Goal: Task Accomplishment & Management: Manage account settings

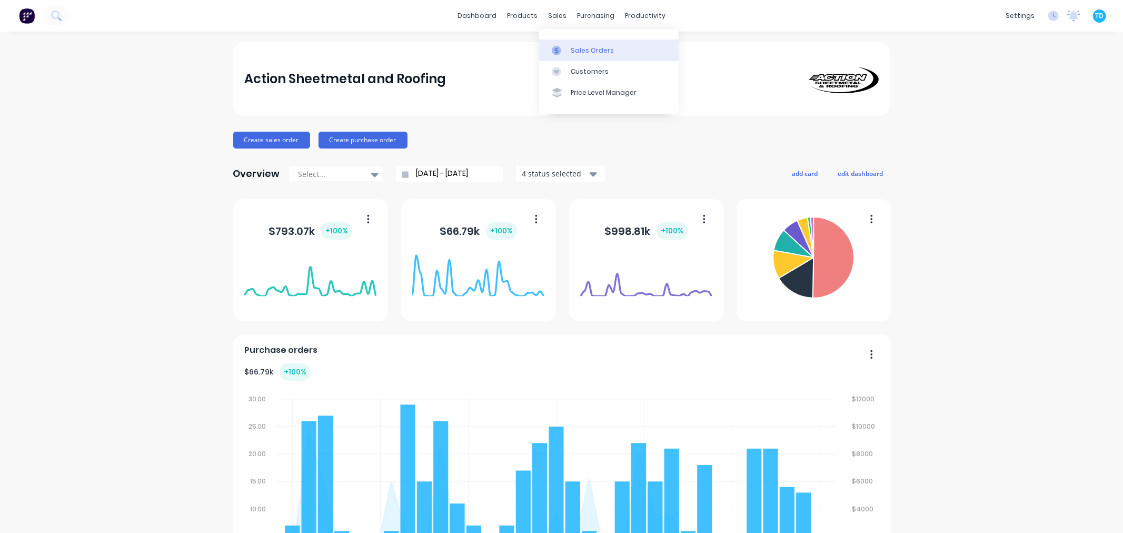
click at [581, 51] on div "Sales Orders" at bounding box center [592, 50] width 43 height 9
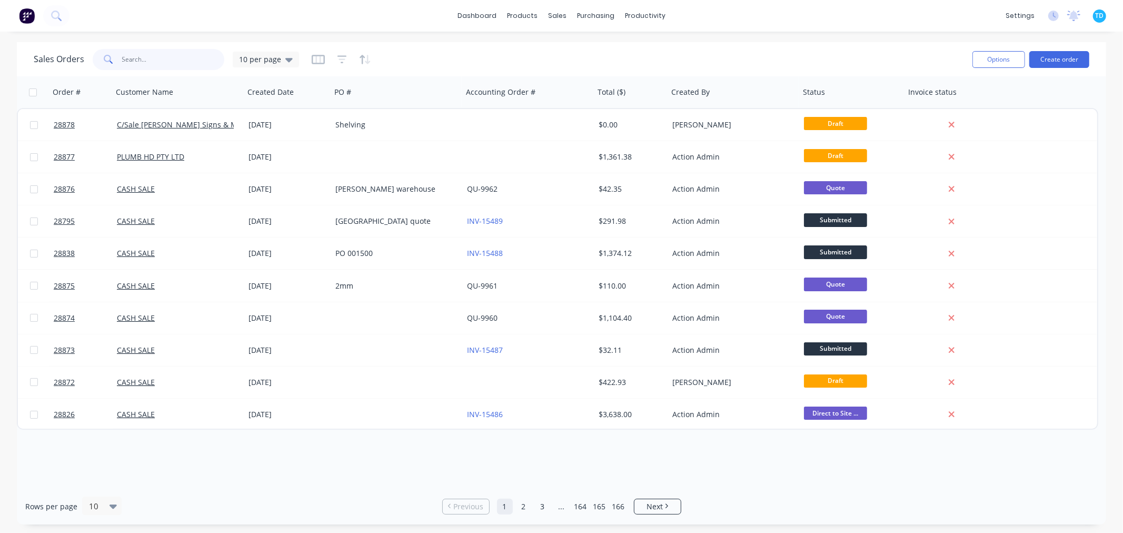
click at [160, 59] on input "text" at bounding box center [173, 59] width 103 height 21
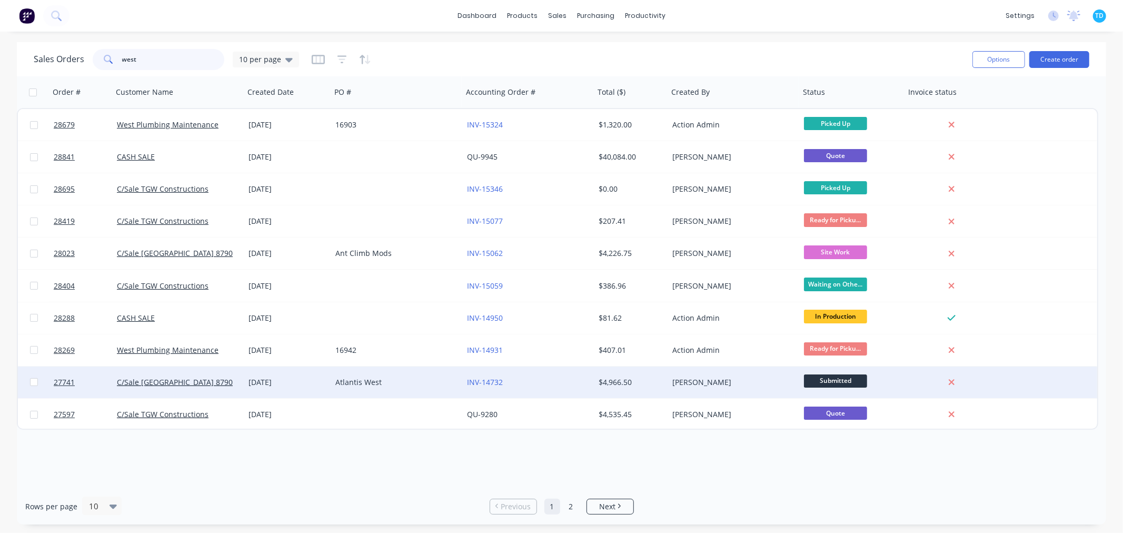
type input "west"
click at [370, 384] on div "Atlantis West" at bounding box center [393, 382] width 117 height 11
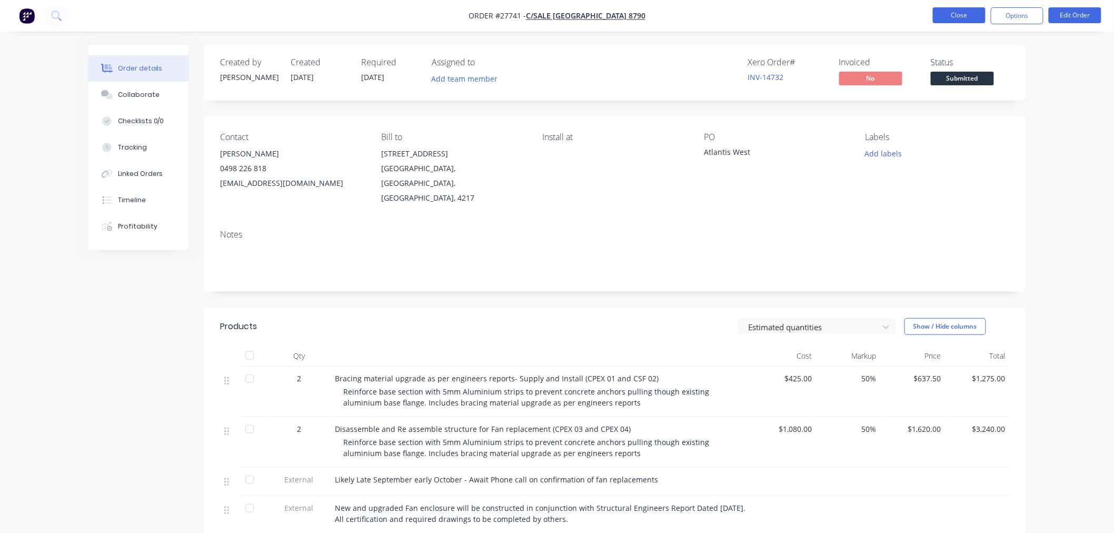
click at [971, 11] on button "Close" at bounding box center [959, 15] width 53 height 16
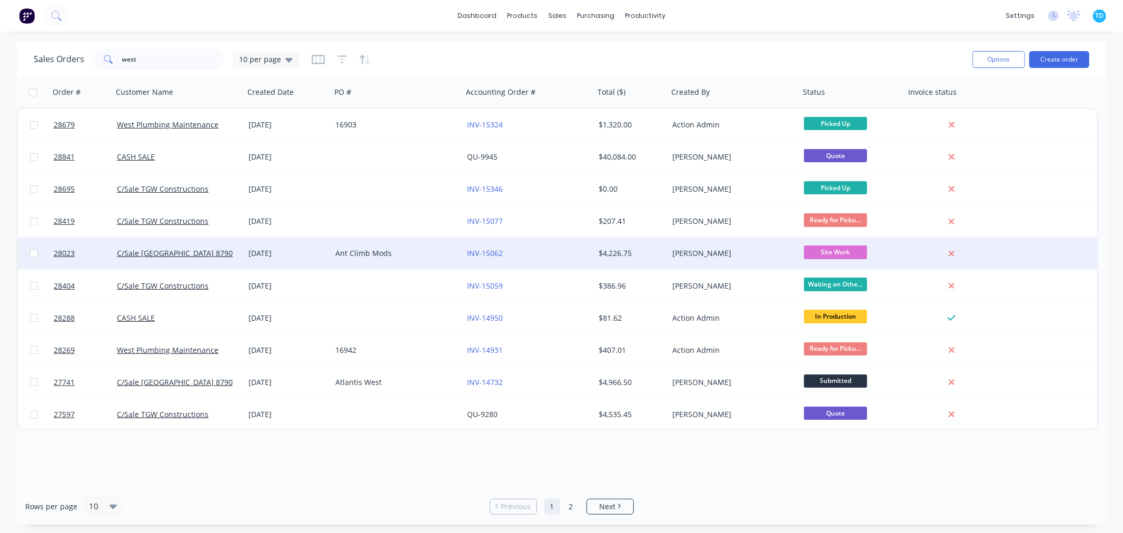
click at [373, 248] on div "Ant Climb Mods" at bounding box center [393, 253] width 117 height 11
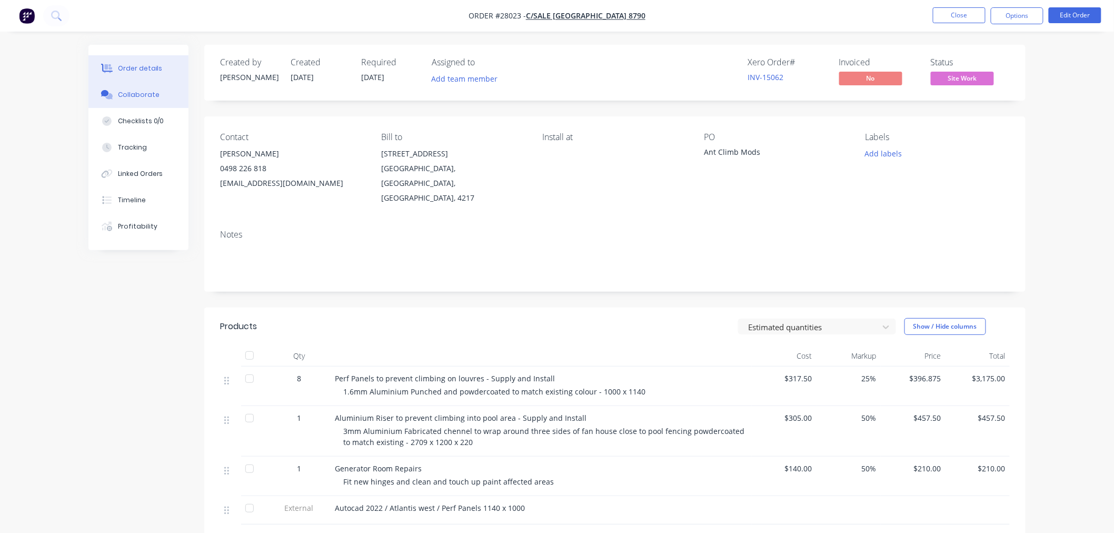
click at [144, 95] on div "Collaborate" at bounding box center [139, 94] width 42 height 9
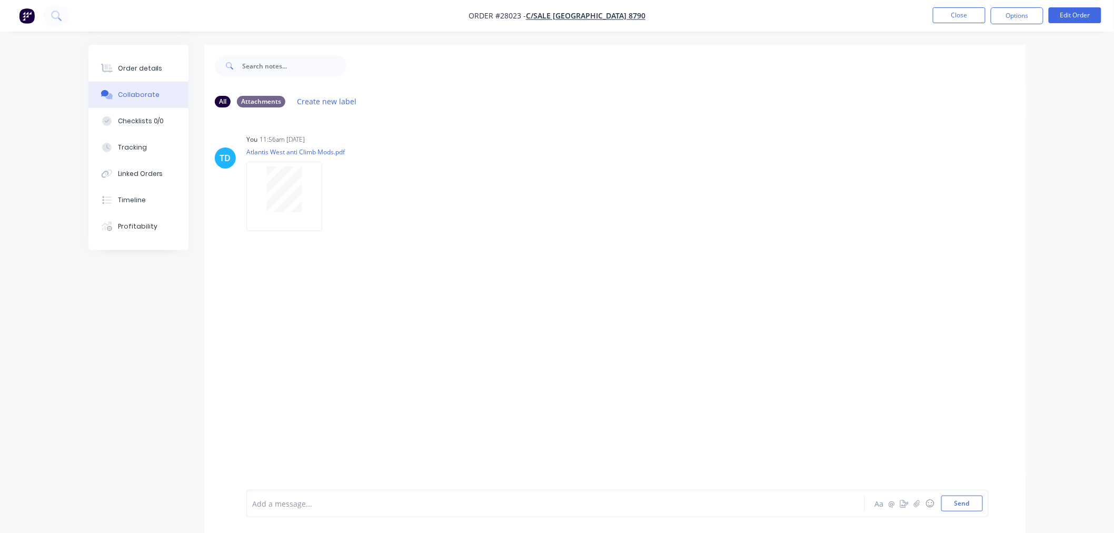
drag, startPoint x: 262, startPoint y: 182, endPoint x: 734, endPoint y: 286, distance: 483.5
click at [738, 290] on div "TD You 11:56am 21/08/25 Atlantis West anti Climb Mods.pdf Labels Download Delete" at bounding box center [614, 303] width 821 height 374
click at [962, 15] on button "Close" at bounding box center [959, 15] width 53 height 16
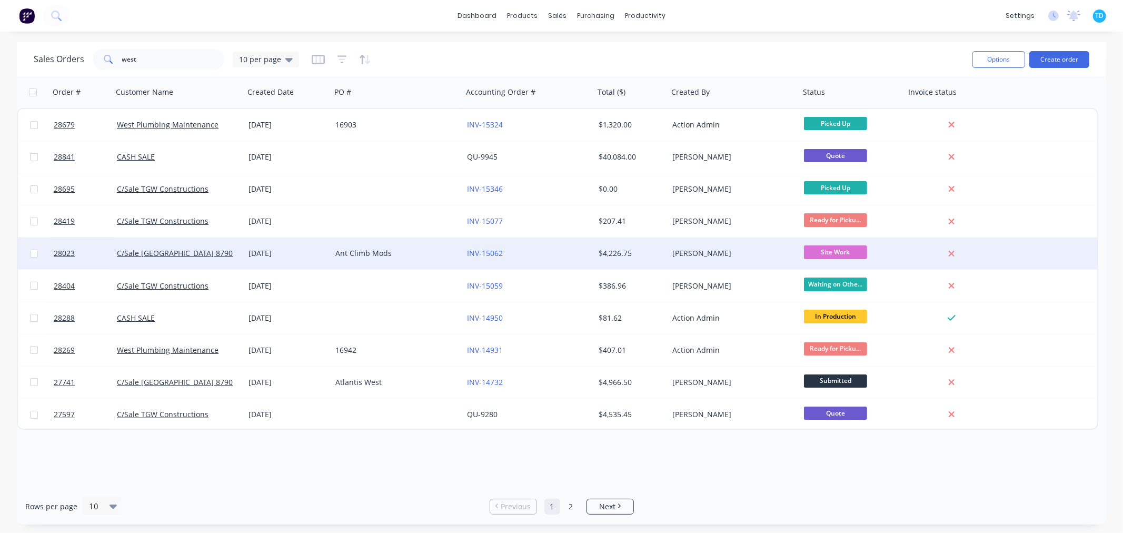
click at [390, 249] on div "Ant Climb Mods" at bounding box center [393, 253] width 117 height 11
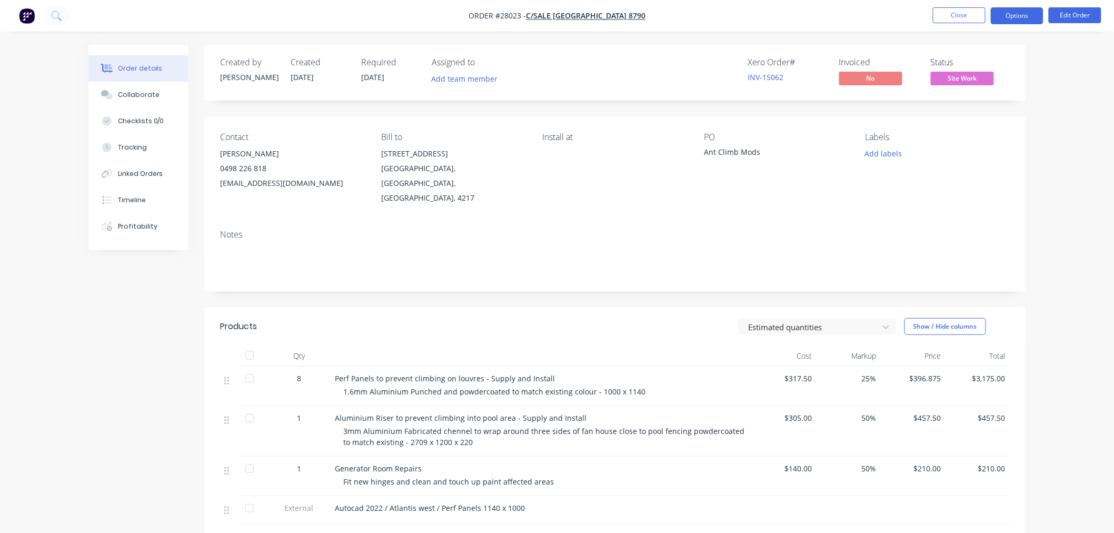
click at [1007, 21] on button "Options" at bounding box center [1017, 15] width 53 height 17
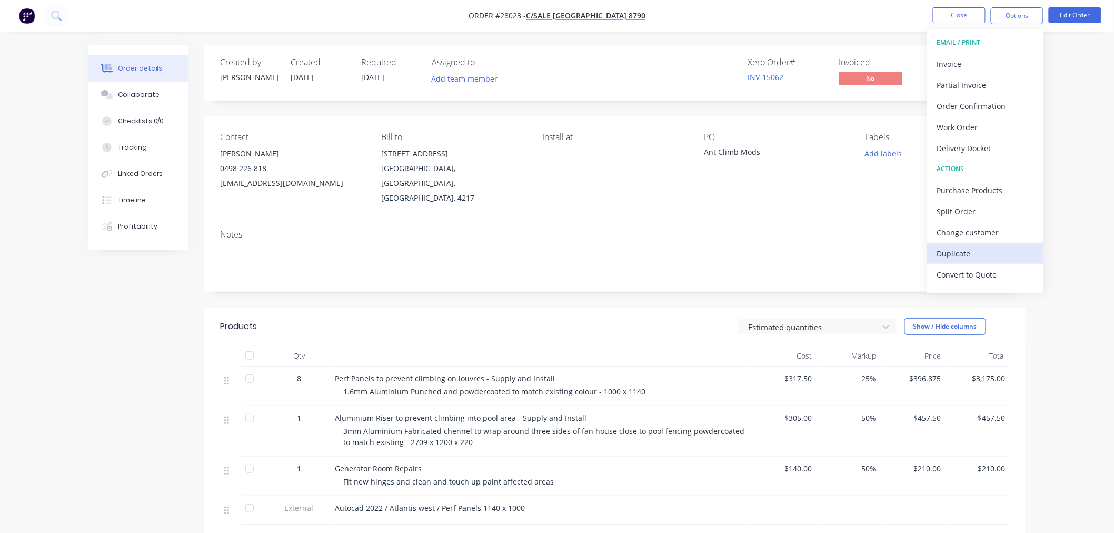
click at [964, 247] on div "Duplicate" at bounding box center [985, 253] width 97 height 15
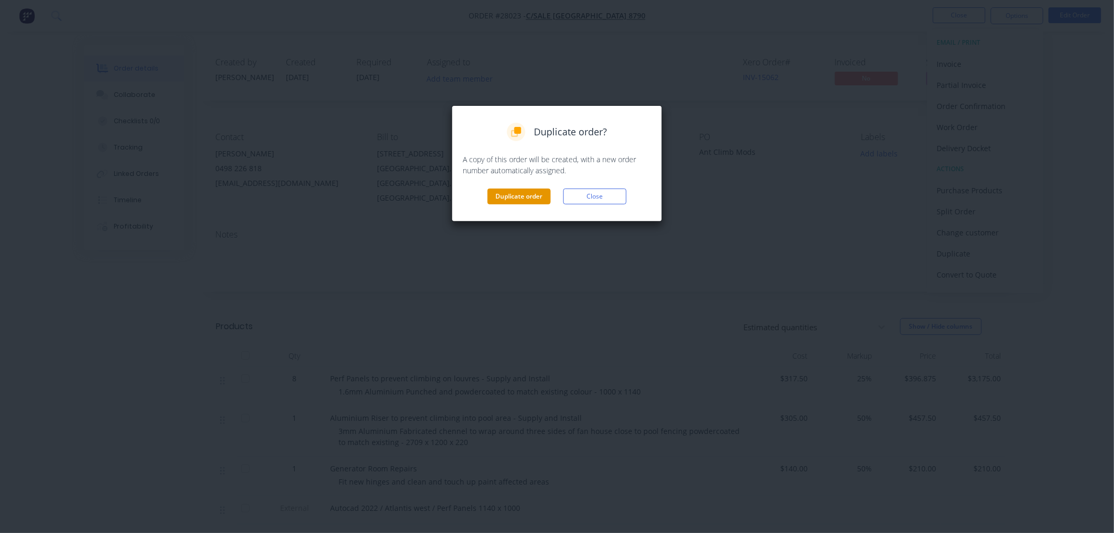
click at [529, 192] on button "Duplicate order" at bounding box center [518, 196] width 63 height 16
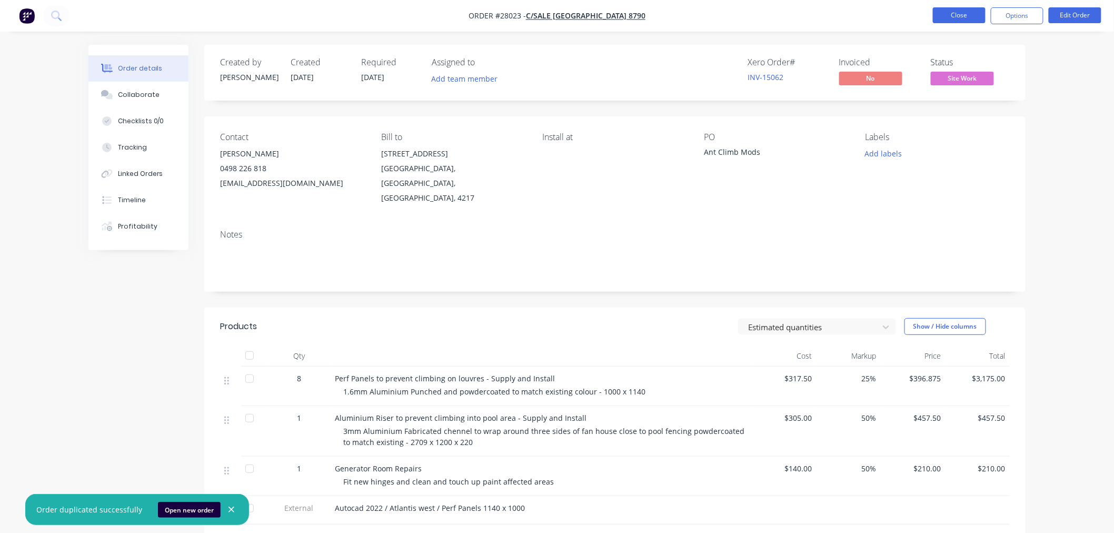
click at [966, 18] on button "Close" at bounding box center [959, 15] width 53 height 16
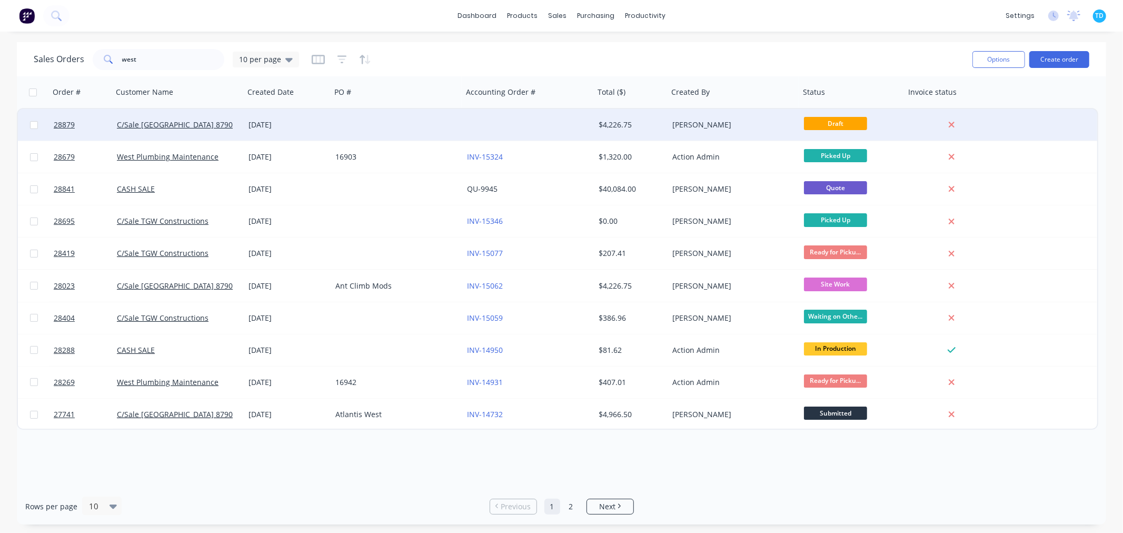
click at [370, 119] on div at bounding box center [397, 125] width 132 height 32
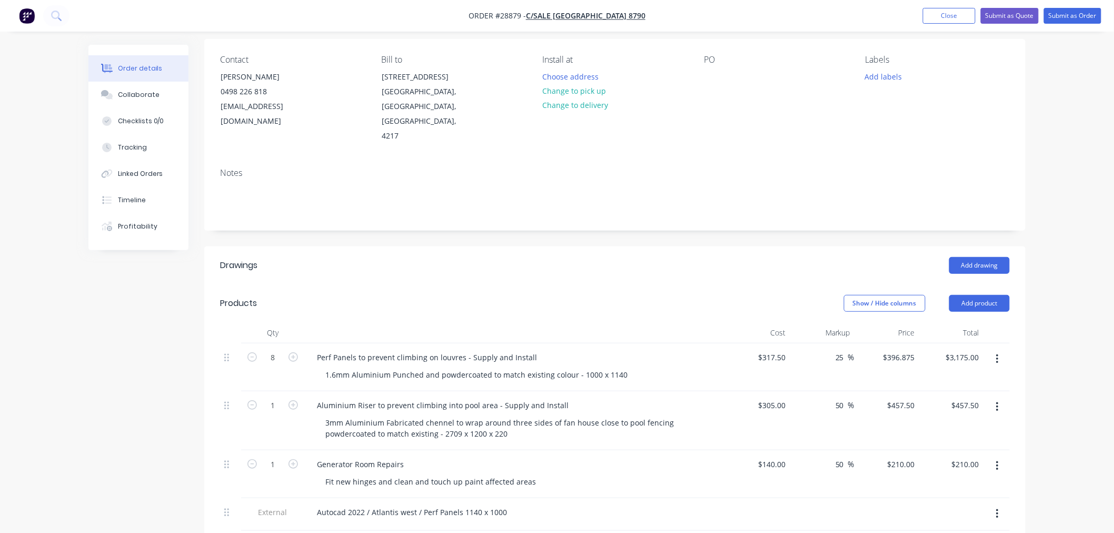
scroll to position [234, 0]
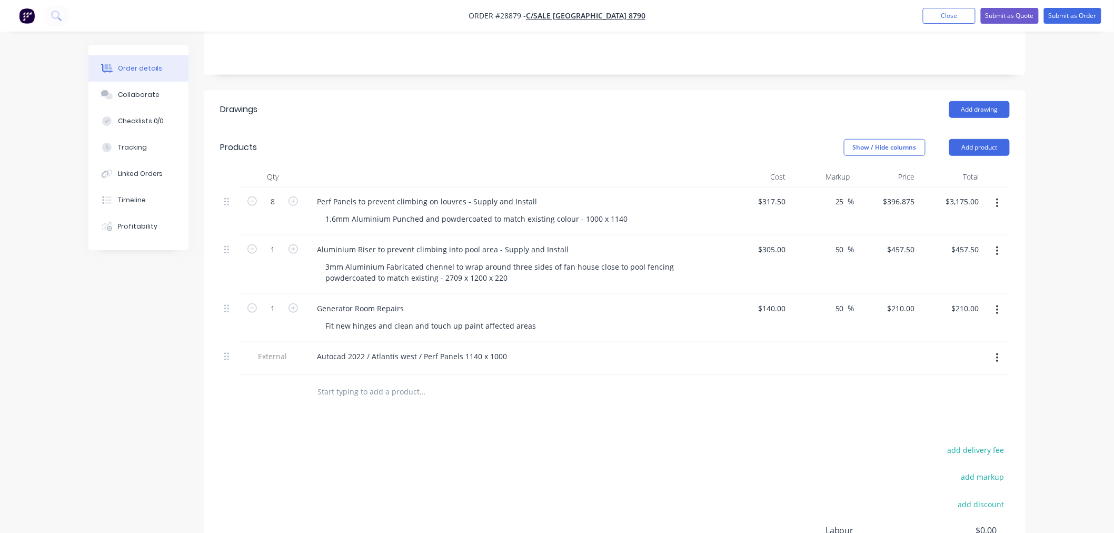
click at [999, 194] on button "button" at bounding box center [997, 203] width 25 height 19
click at [945, 286] on div "Delete" at bounding box center [959, 293] width 81 height 15
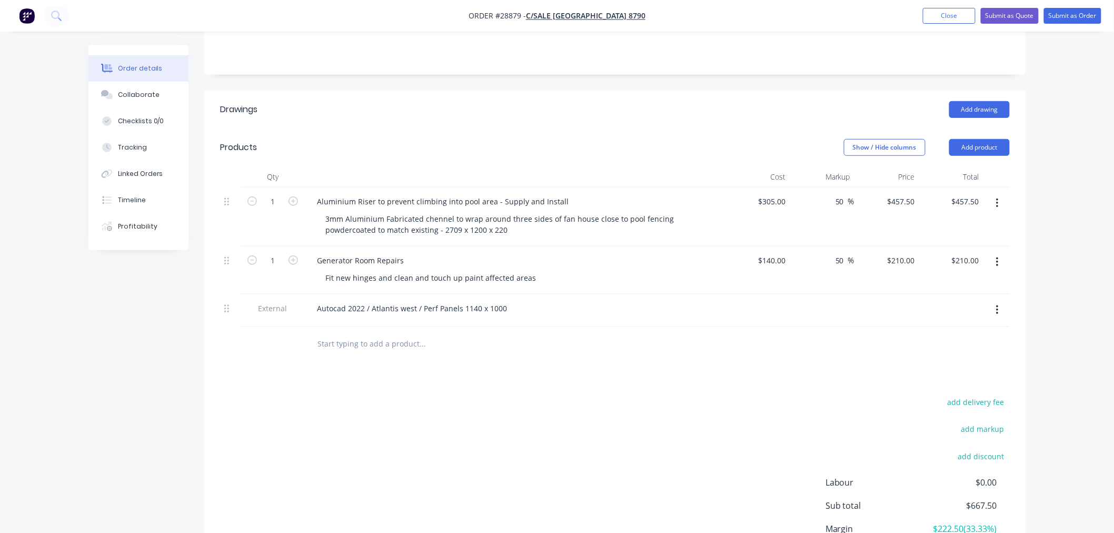
click at [996, 304] on icon "button" at bounding box center [997, 310] width 3 height 12
click at [961, 351] on div "Delete" at bounding box center [959, 358] width 81 height 15
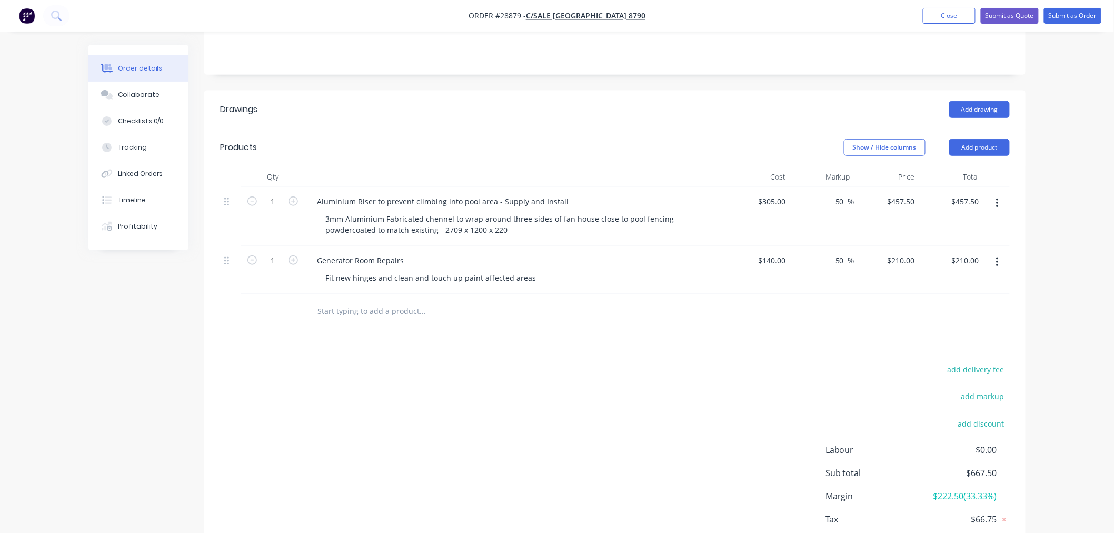
click at [997, 257] on icon "button" at bounding box center [997, 261] width 2 height 9
click at [971, 345] on div "Delete" at bounding box center [959, 352] width 81 height 15
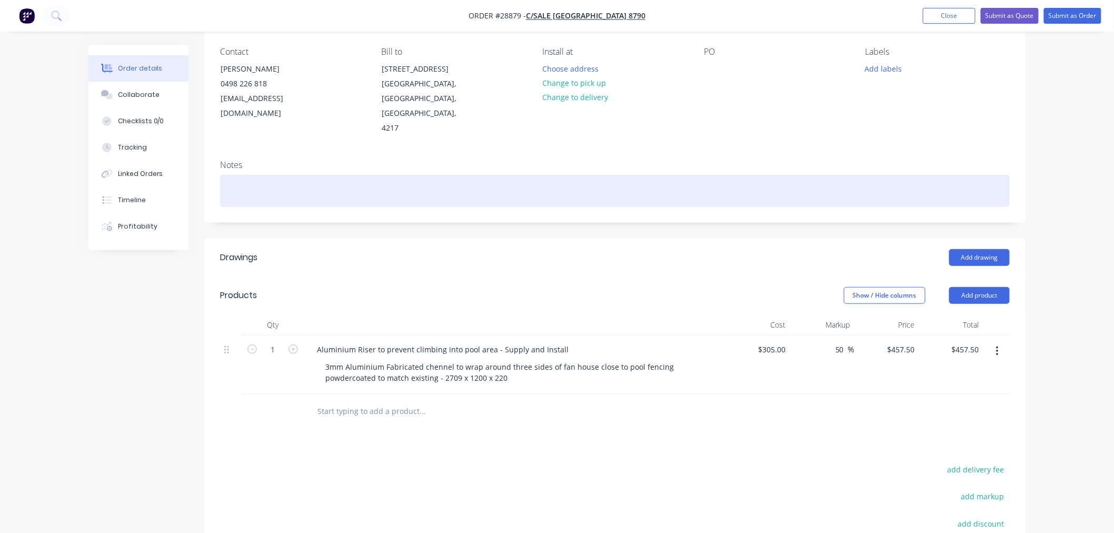
scroll to position [0, 0]
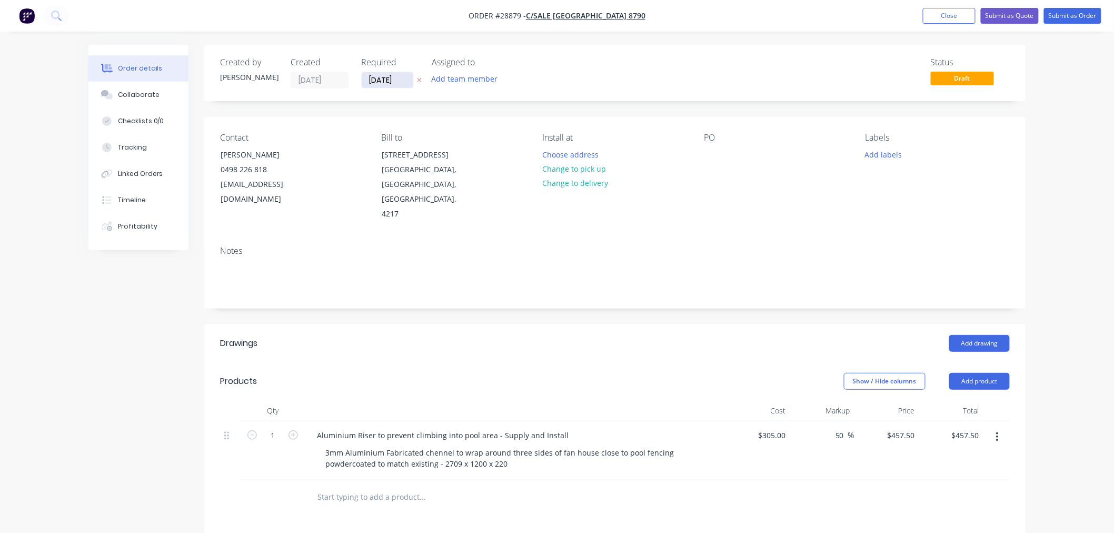
click at [385, 78] on input "26/09/25" at bounding box center [388, 80] width 52 height 16
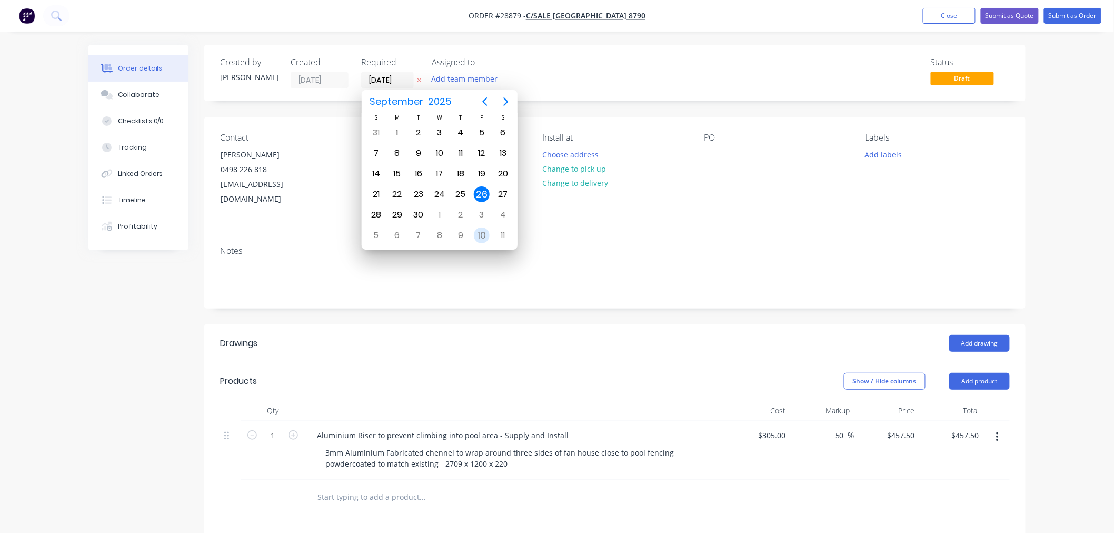
click at [477, 232] on div "10" at bounding box center [482, 235] width 16 height 16
type input "10/10/25"
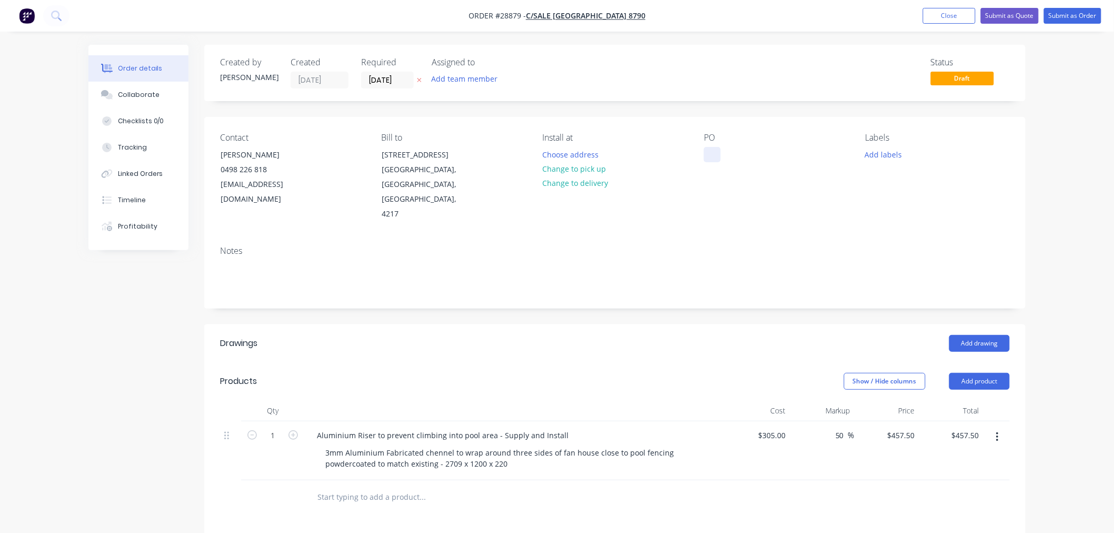
click at [710, 153] on div at bounding box center [712, 154] width 17 height 15
click at [842, 222] on div "Contact Graeme Raymond 0498 226 818 121321gar@gmail.com Bill to 8 Admiralty Dri…" at bounding box center [614, 177] width 821 height 121
click at [1002, 17] on button "Submit as Quote" at bounding box center [1010, 16] width 58 height 16
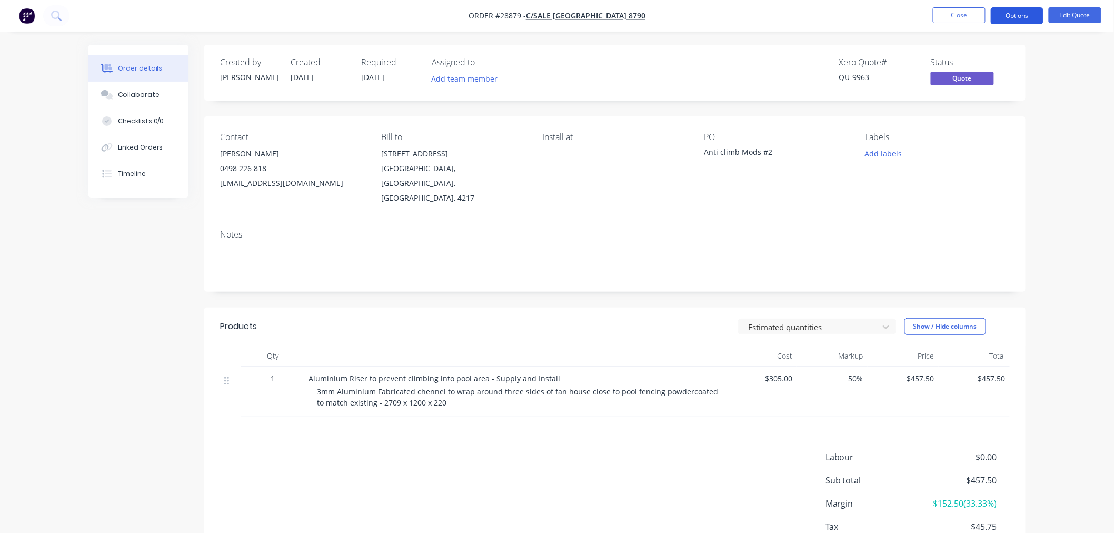
click at [1030, 13] on button "Options" at bounding box center [1017, 15] width 53 height 17
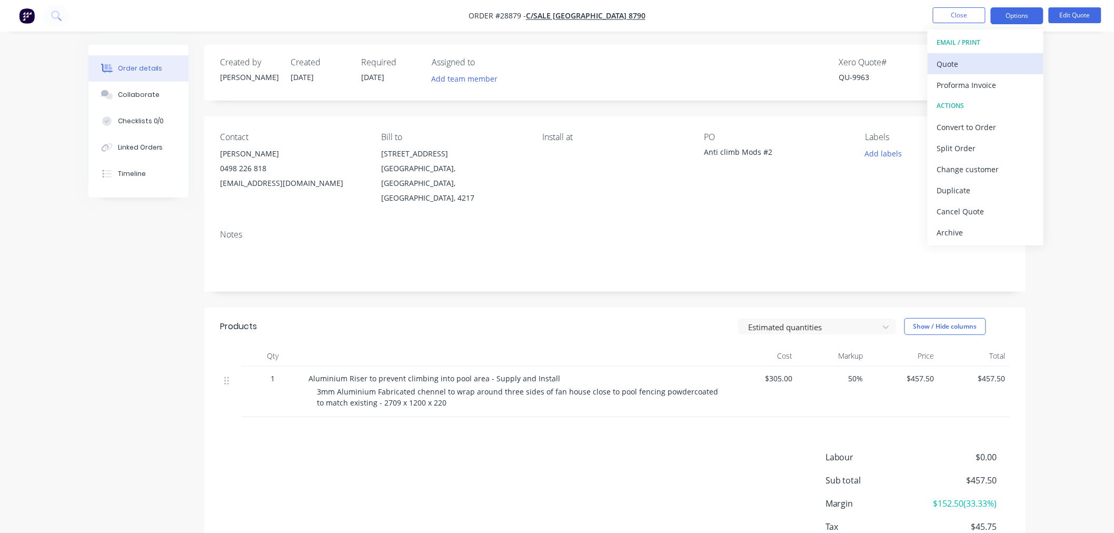
click at [975, 59] on div "Quote" at bounding box center [985, 63] width 97 height 15
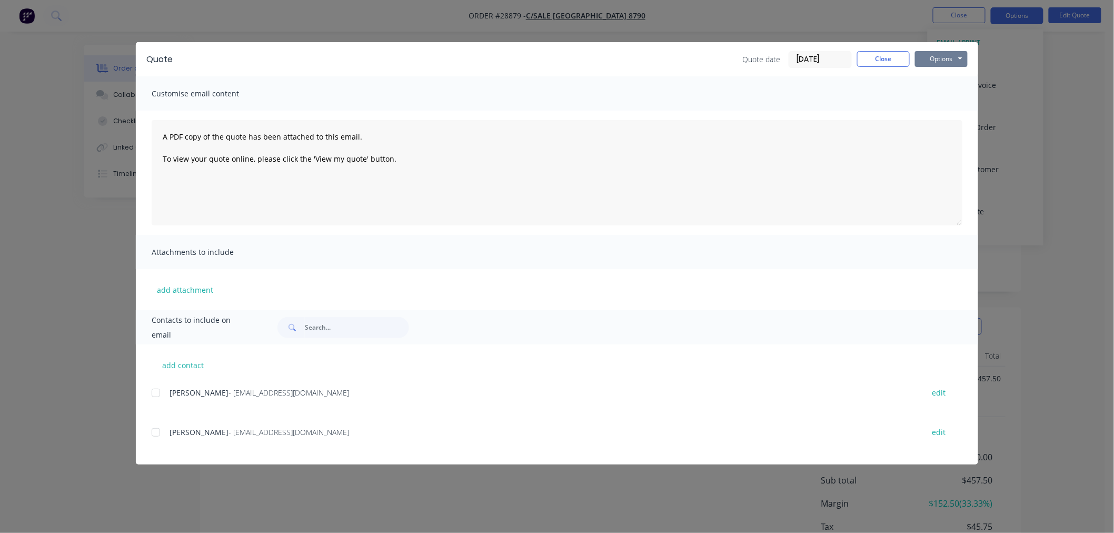
click at [963, 58] on button "Options" at bounding box center [941, 59] width 53 height 16
click at [945, 93] on button "Print" at bounding box center [948, 94] width 67 height 17
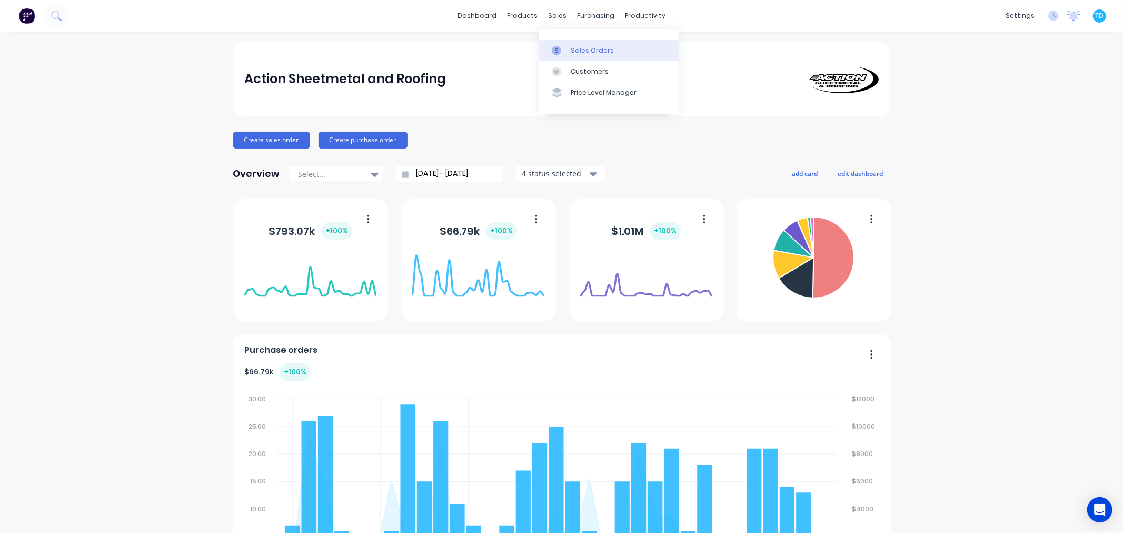
click at [590, 56] on link "Sales Orders" at bounding box center [608, 49] width 139 height 21
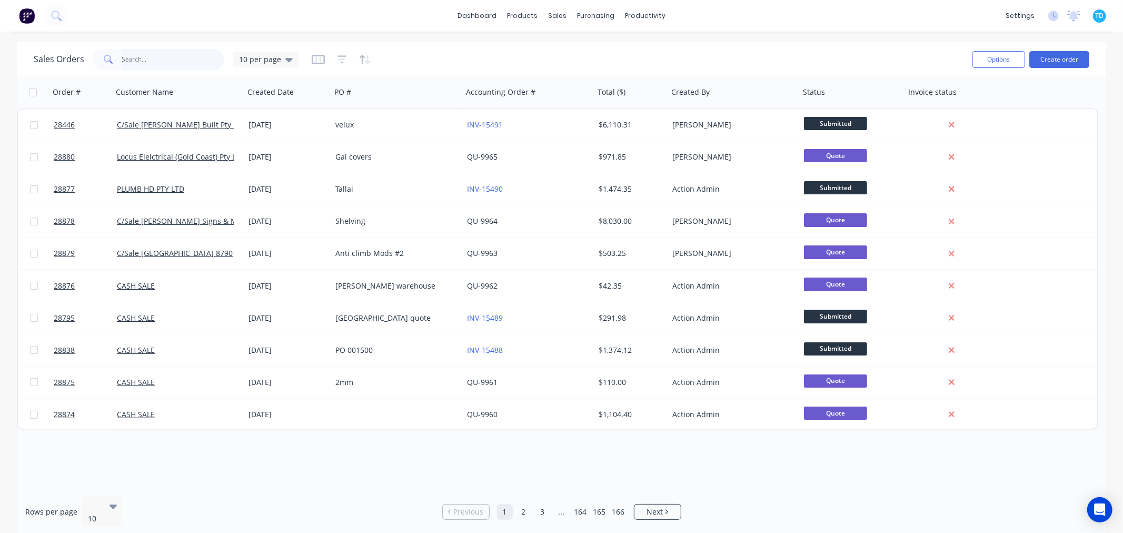
click at [159, 63] on input "text" at bounding box center [173, 59] width 103 height 21
click at [159, 58] on input "text" at bounding box center [173, 59] width 103 height 21
type input "28809"
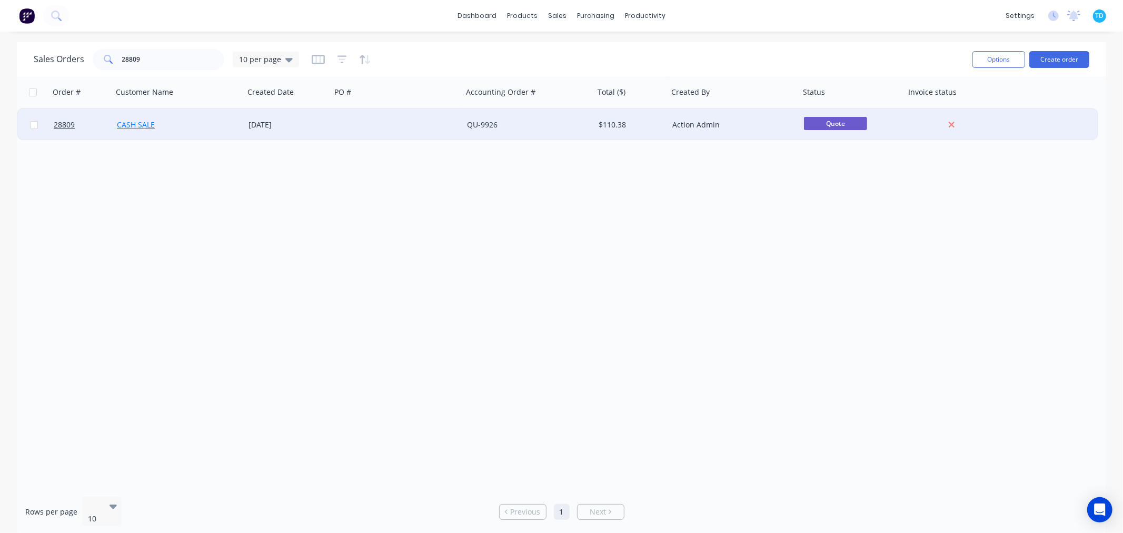
click at [134, 124] on link "CASH SALE" at bounding box center [136, 124] width 38 height 10
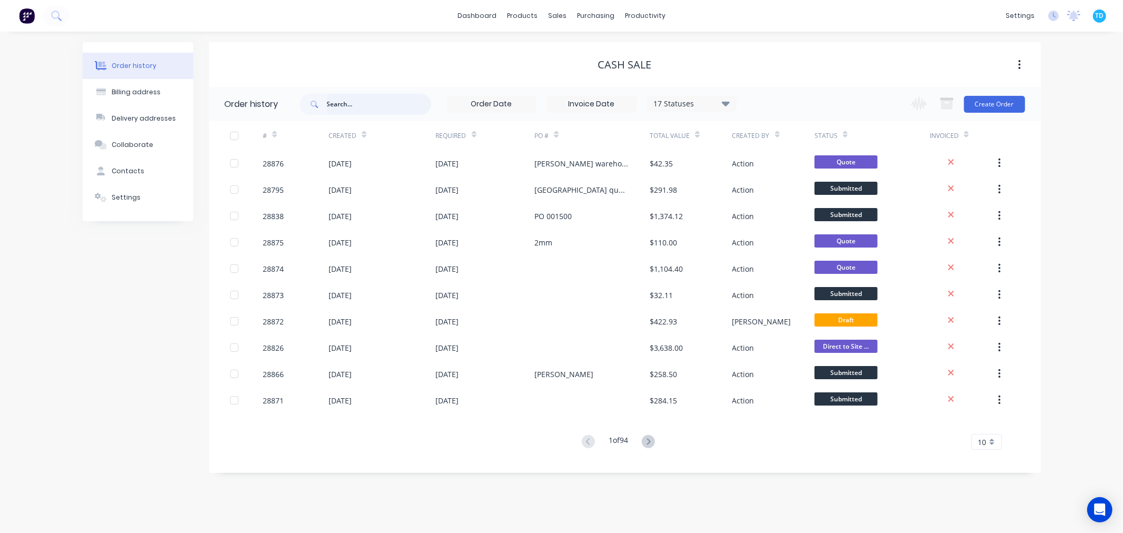
click at [346, 104] on input "text" at bounding box center [379, 104] width 104 height 21
click at [351, 101] on input "text" at bounding box center [379, 104] width 104 height 21
type input "28809"
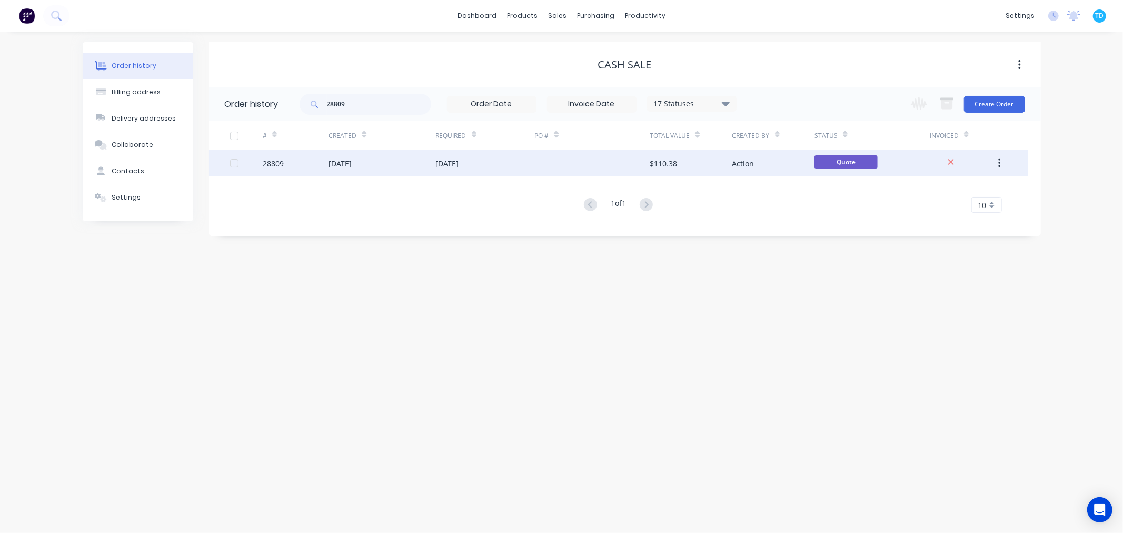
click at [483, 159] on div "[DATE]" at bounding box center [485, 163] width 99 height 26
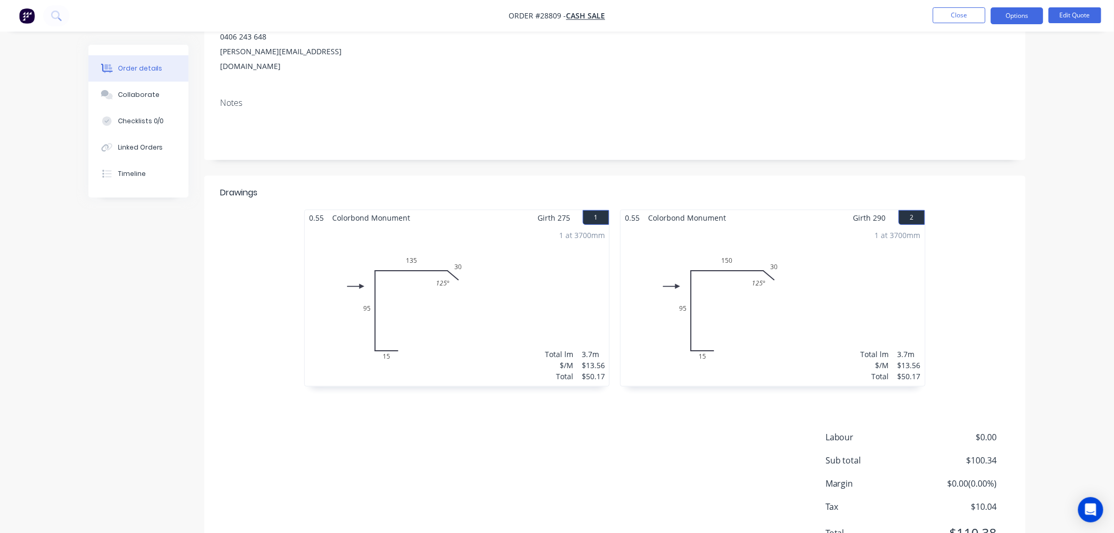
scroll to position [169, 0]
